Goal: Information Seeking & Learning: Learn about a topic

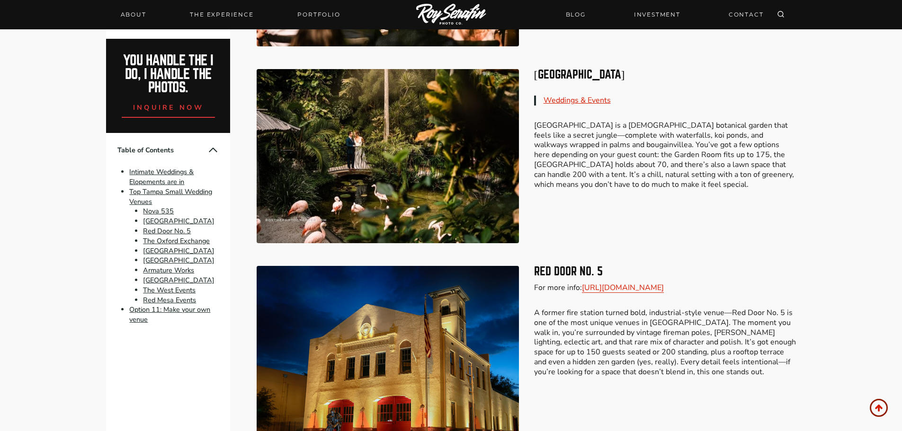
scroll to position [947, 0]
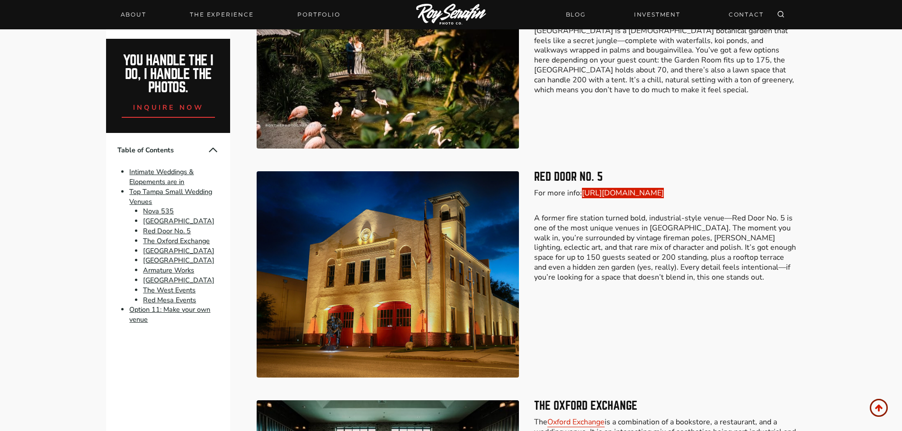
click at [622, 193] on link "https://www.reddoorno5.com/" at bounding box center [623, 193] width 82 height 10
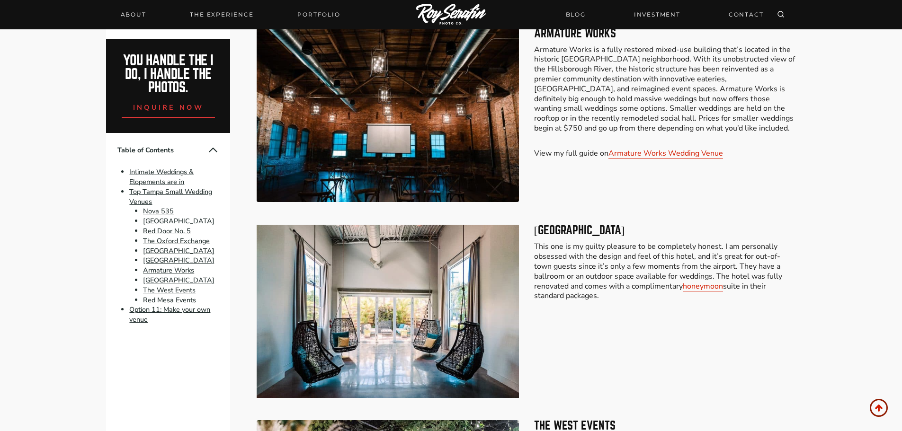
scroll to position [2272, 0]
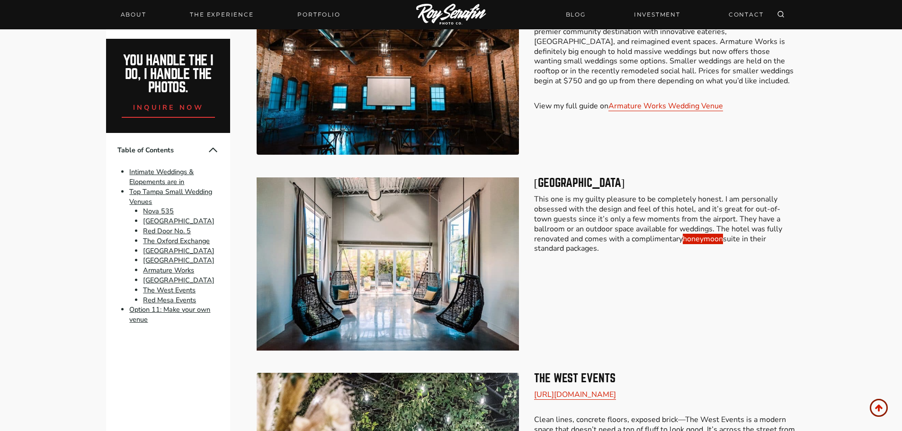
click at [683, 234] on link "honeymoon" at bounding box center [703, 239] width 40 height 10
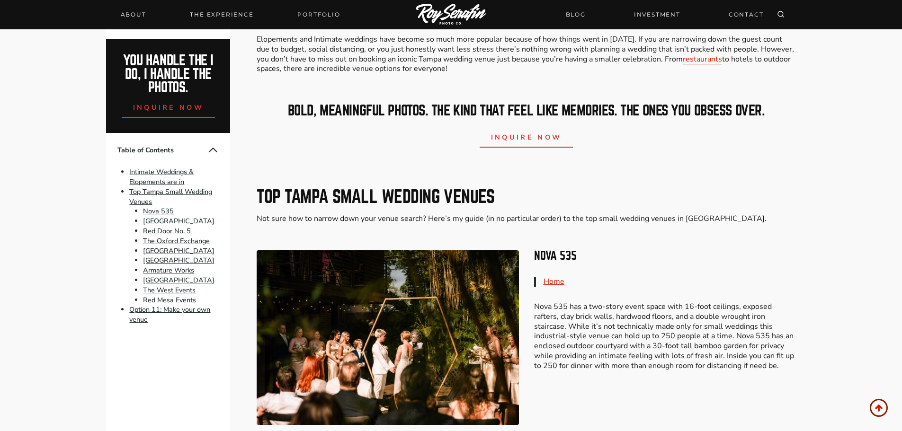
scroll to position [710, 0]
